Goal: Information Seeking & Learning: Learn about a topic

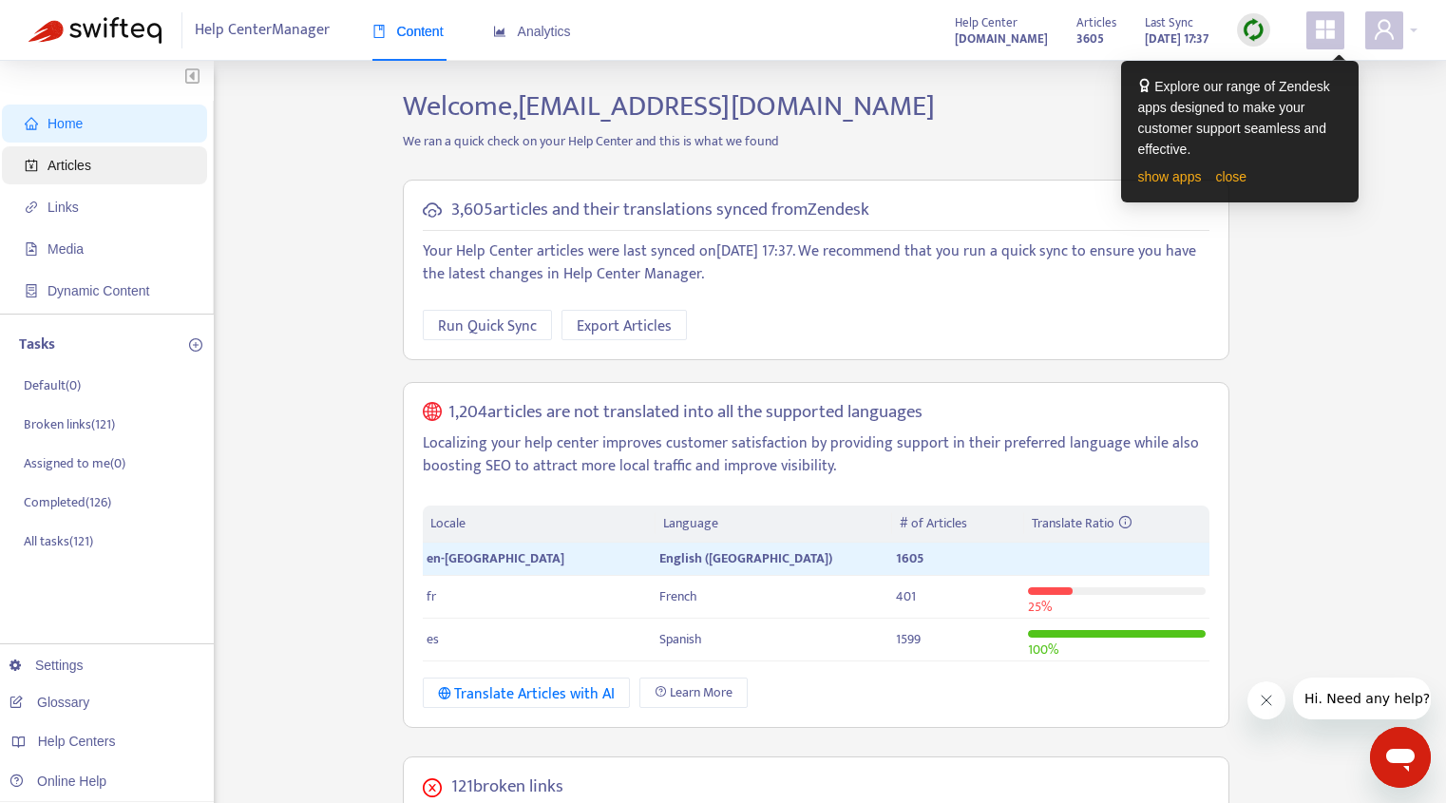
click at [79, 162] on span "Articles" at bounding box center [70, 165] width 44 height 15
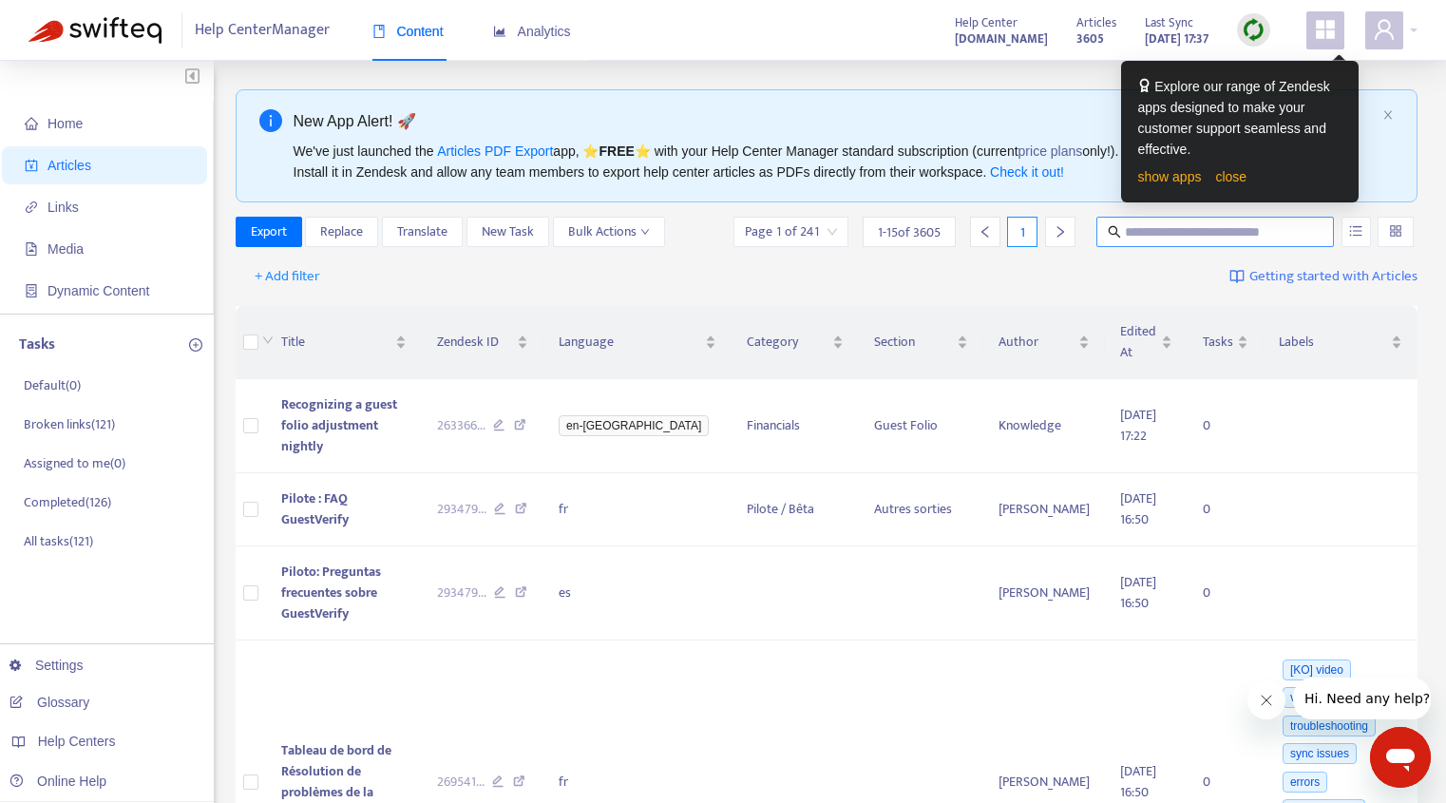
click at [1202, 231] on input "text" at bounding box center [1216, 231] width 182 height 21
type input "*********"
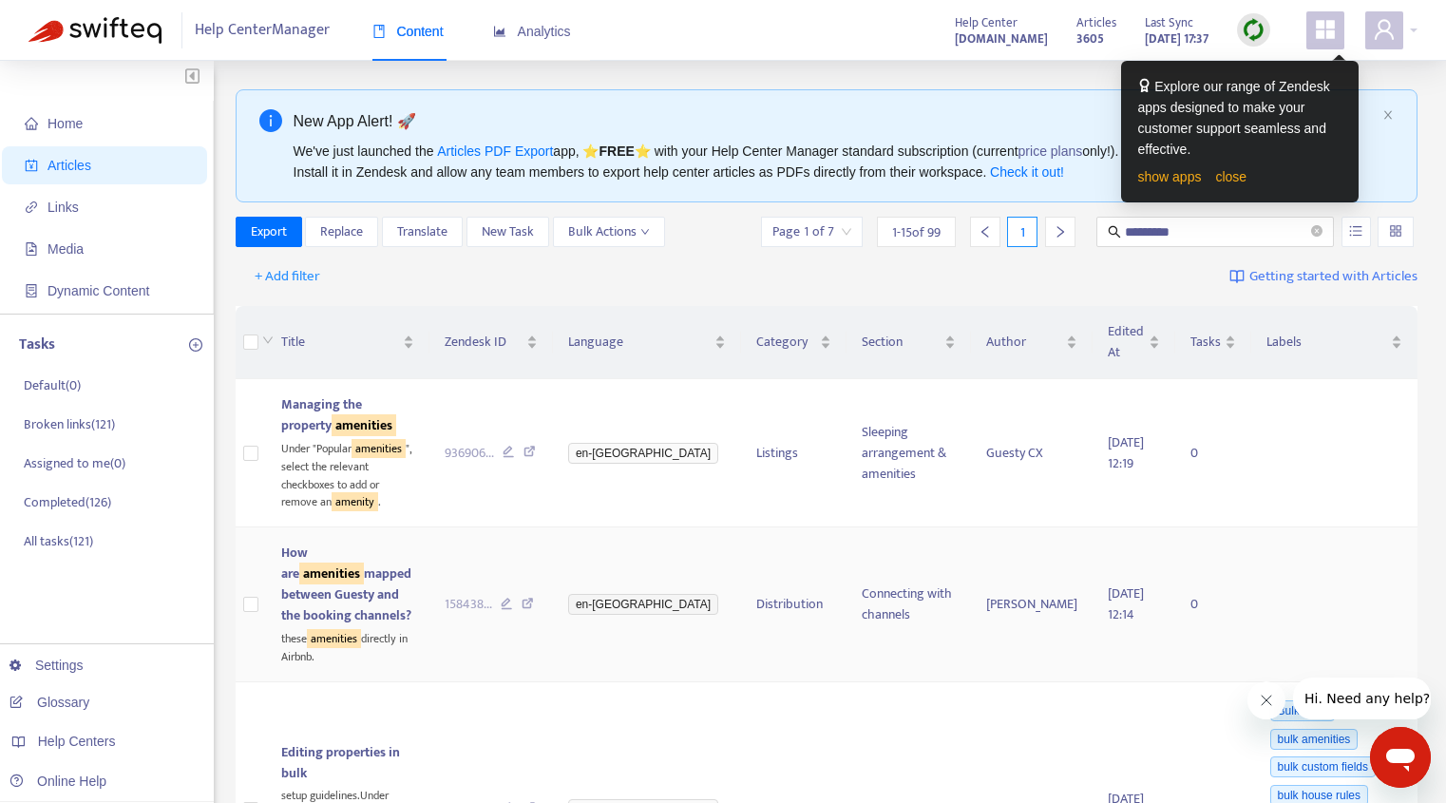
click at [318, 561] on span "How are amenities mapped between Guesty and the booking channels?" at bounding box center [346, 584] width 130 height 85
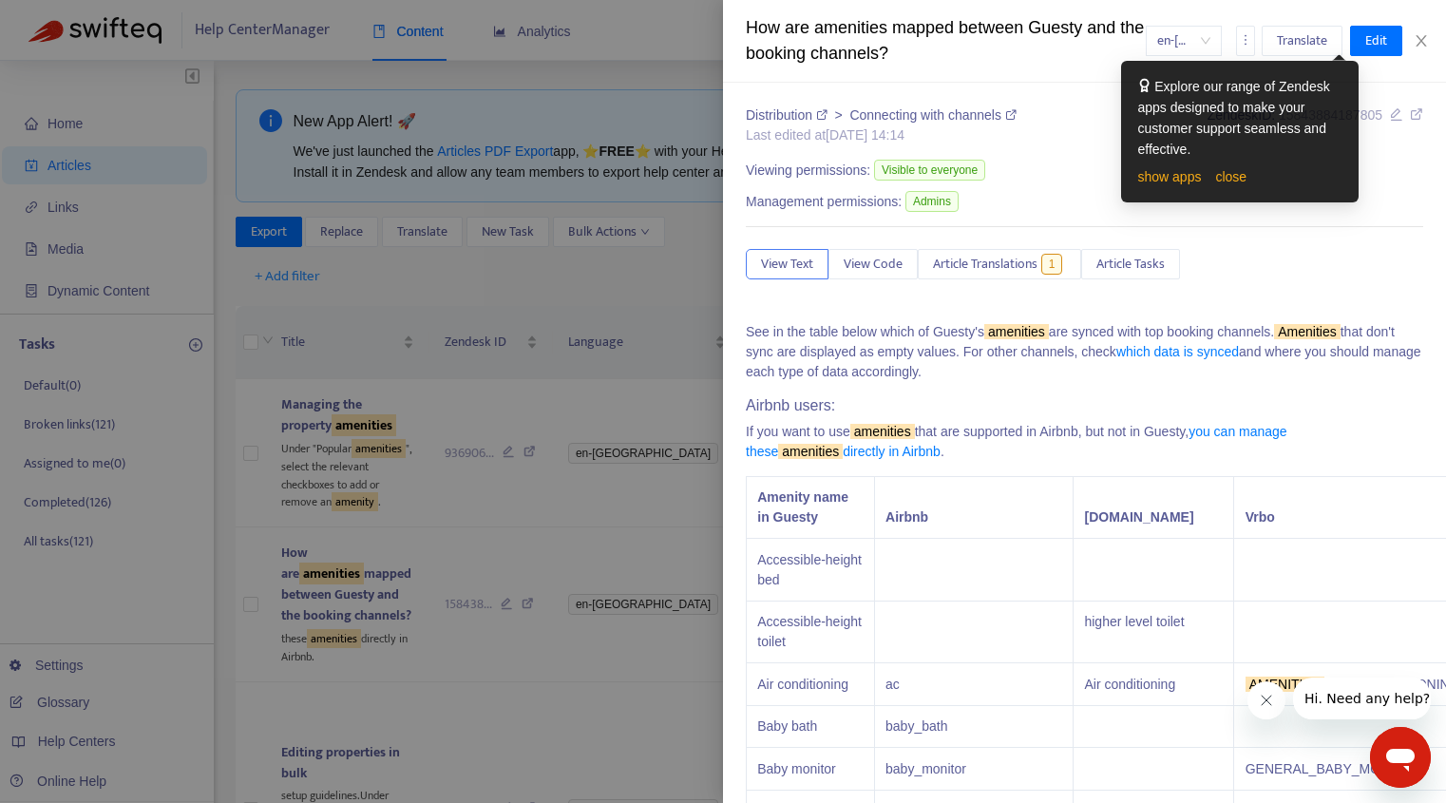
click at [379, 367] on div at bounding box center [723, 401] width 1446 height 803
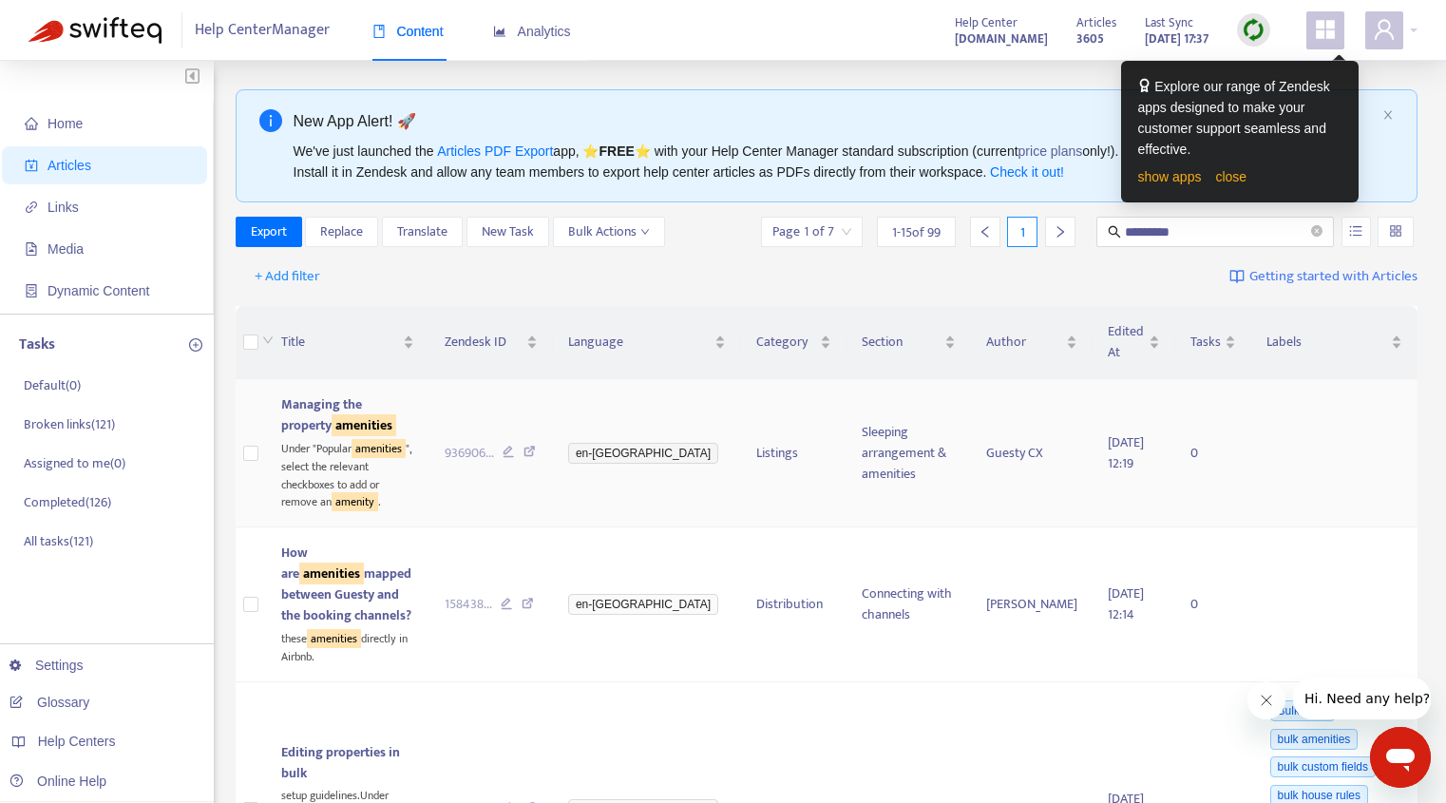
click at [536, 446] on icon at bounding box center [530, 454] width 12 height 17
click at [534, 598] on icon at bounding box center [528, 606] width 12 height 17
